Goal: Information Seeking & Learning: Understand process/instructions

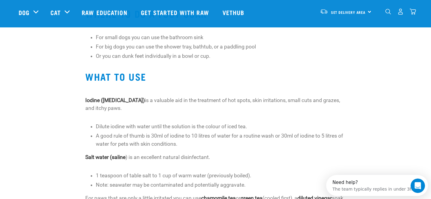
click at [94, 99] on strong "Iodine ([MEDICAL_DATA])" at bounding box center [115, 100] width 60 height 6
click at [136, 138] on li "A good rule of thumb is 30ml of iodine to 10 litres of water for a routine wash…" at bounding box center [221, 140] width 250 height 16
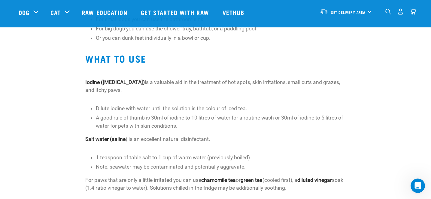
scroll to position [138, 0]
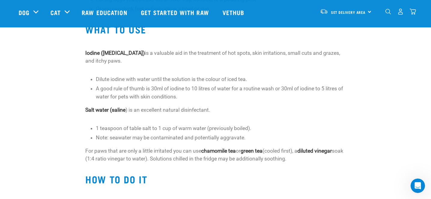
click at [122, 139] on li "Note: seawater may be contaminated and potentially aggravate." at bounding box center [221, 137] width 250 height 8
click at [122, 150] on p "For paws that are only a little irritated you can use chamomile tea or green te…" at bounding box center [215, 155] width 261 height 16
